Goal: Find specific page/section: Find specific page/section

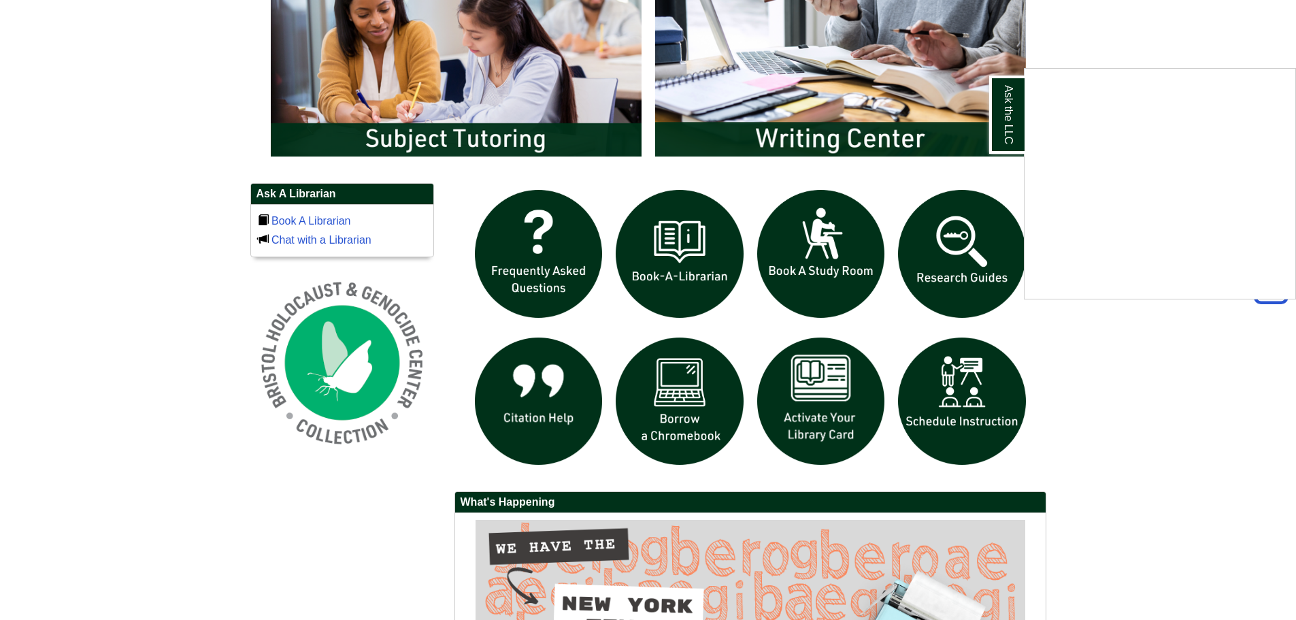
scroll to position [544, 0]
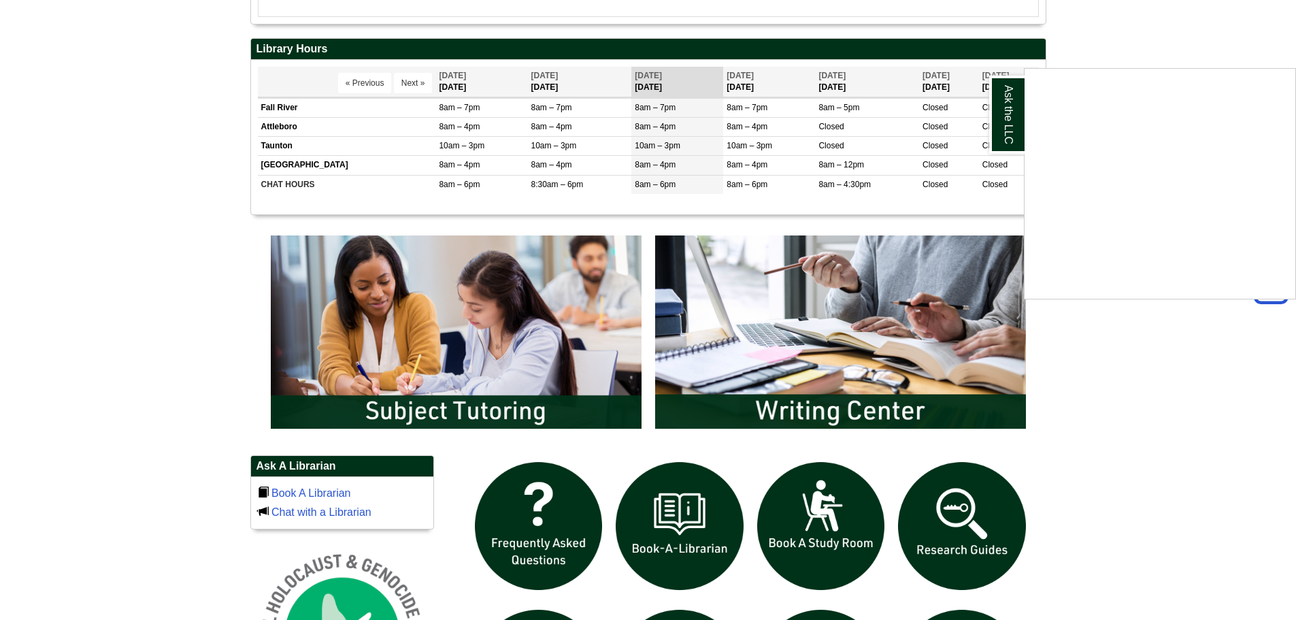
click at [861, 326] on div "Ask the LLC" at bounding box center [648, 310] width 1296 height 620
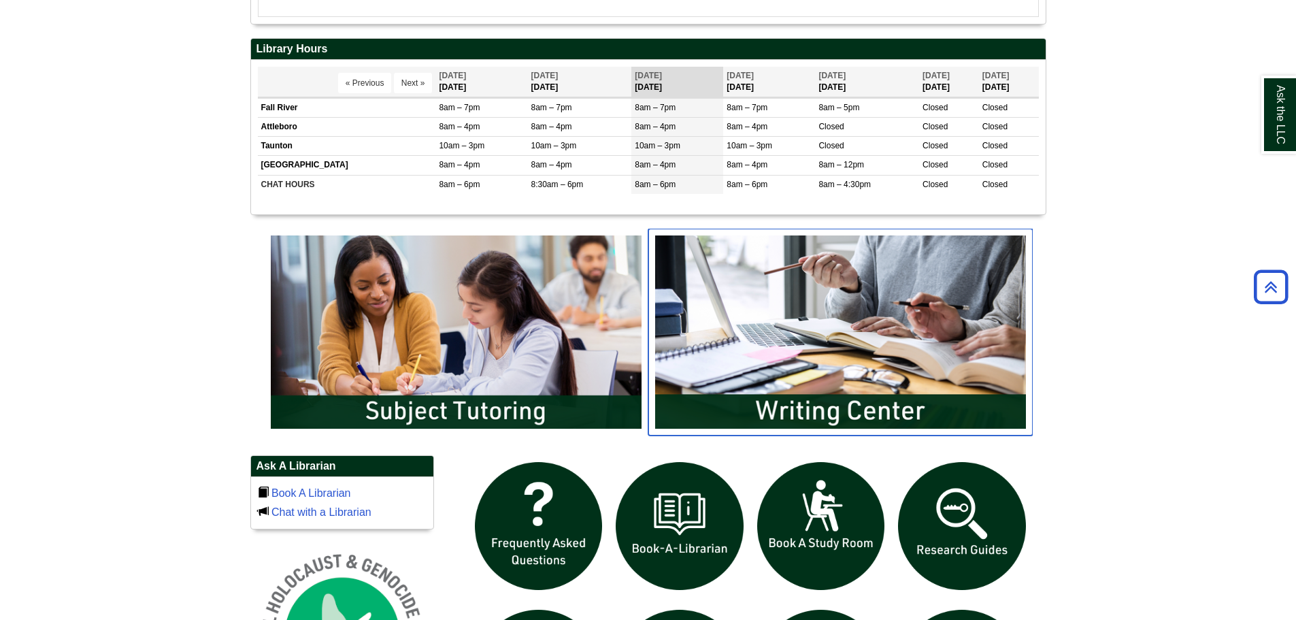
click at [862, 413] on img "slideshow" at bounding box center [840, 332] width 384 height 207
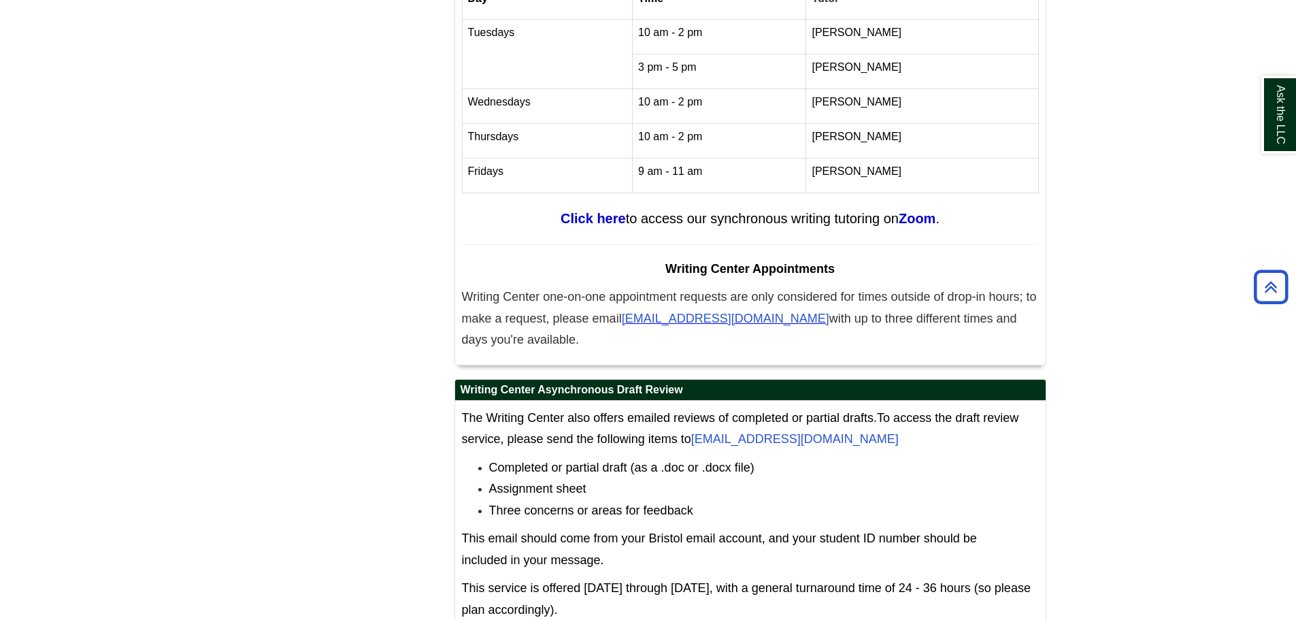
scroll to position [5663, 0]
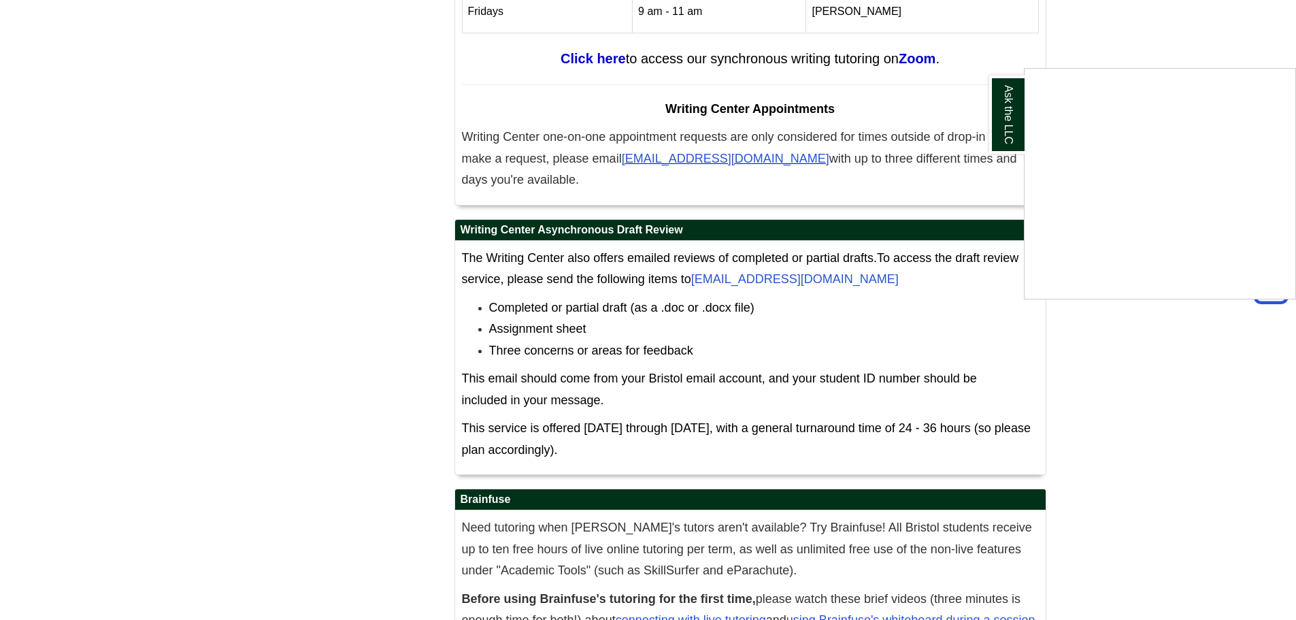
click at [609, 547] on div "Ask the LLC" at bounding box center [648, 310] width 1296 height 620
